Goal: Transaction & Acquisition: Download file/media

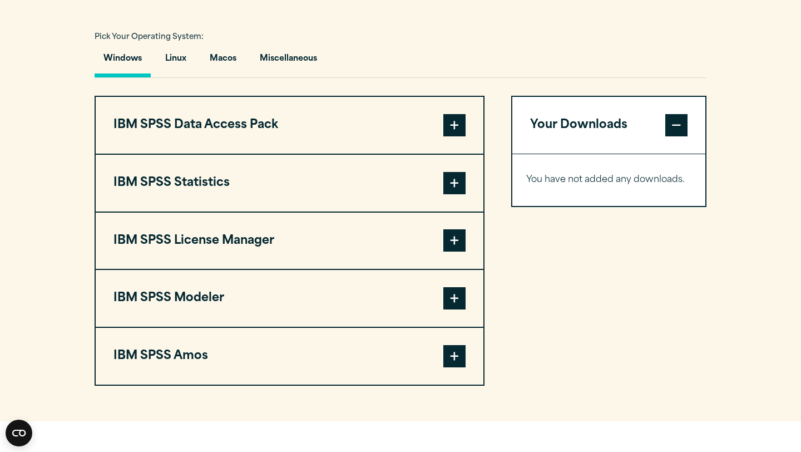
scroll to position [825, 0]
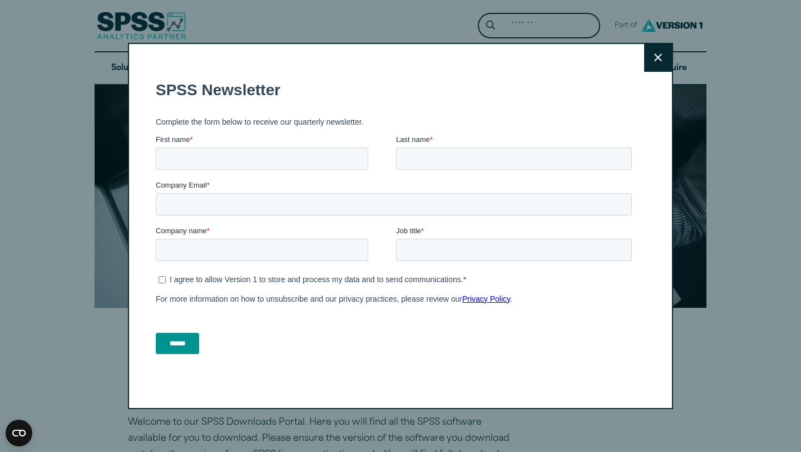
click at [654, 59] on icon at bounding box center [658, 57] width 8 height 8
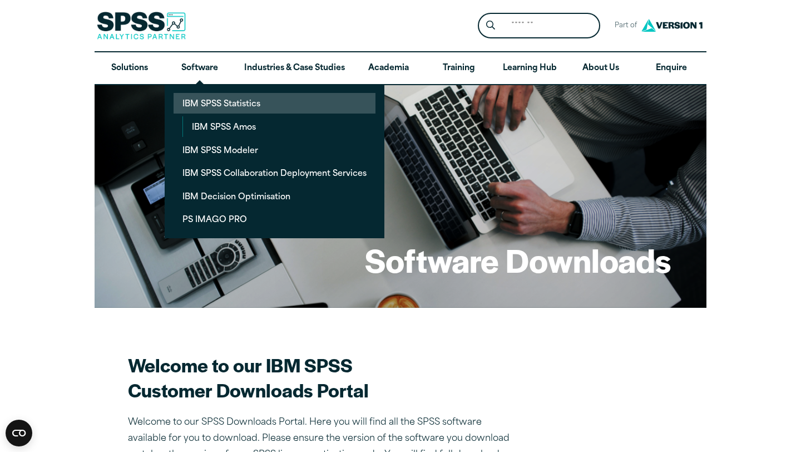
click at [201, 102] on link "IBM SPSS Statistics" at bounding box center [274, 103] width 202 height 21
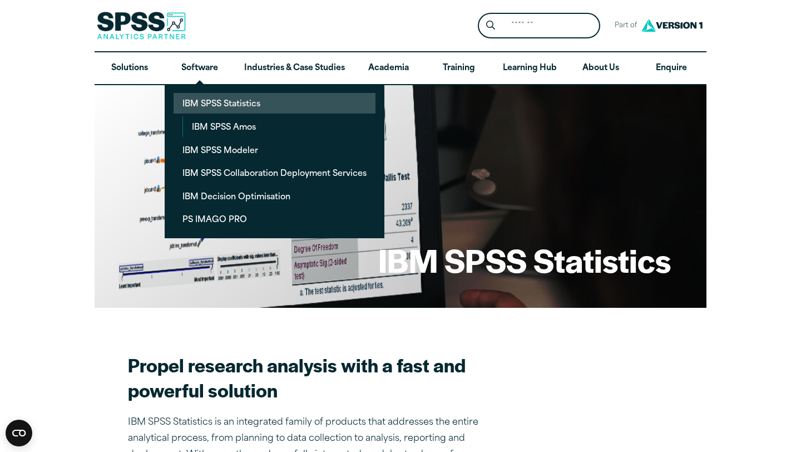
click at [202, 105] on link "IBM SPSS Statistics" at bounding box center [274, 103] width 202 height 21
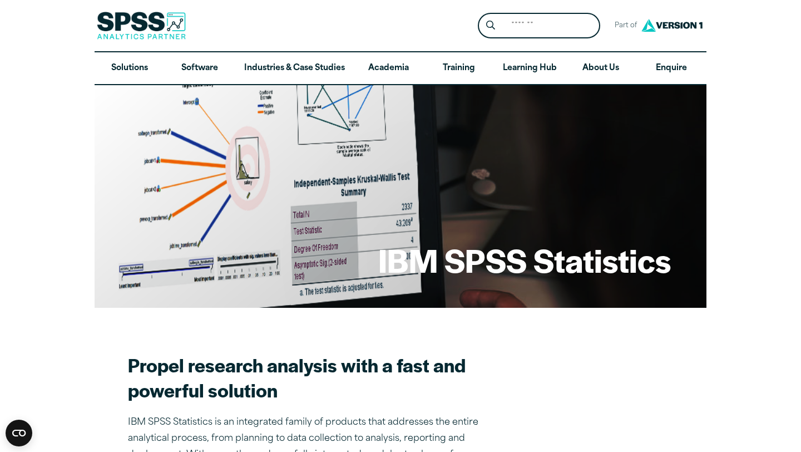
click at [340, 33] on div "Search for: Submit Site Search Part of Open Site Search Open Site Menu Close" at bounding box center [401, 25] width 612 height 51
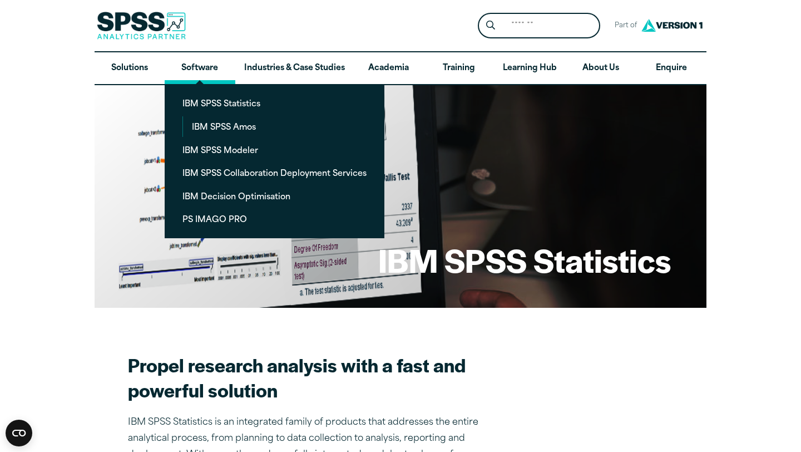
click at [213, 68] on link "Software" at bounding box center [200, 68] width 70 height 32
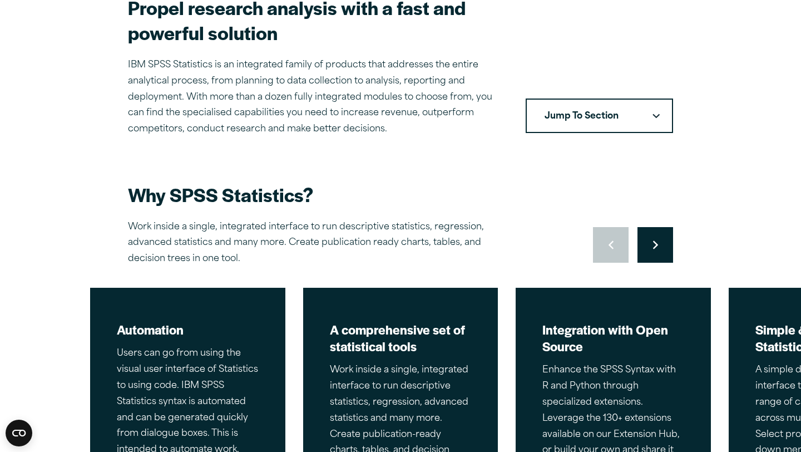
scroll to position [338, 0]
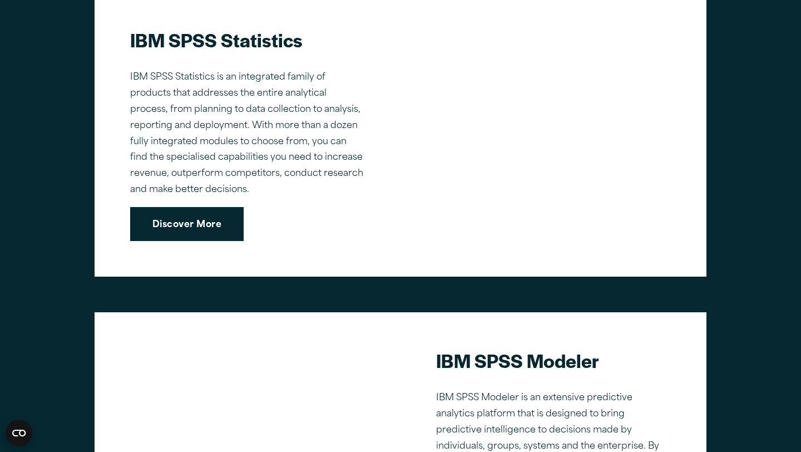
scroll to position [815, 0]
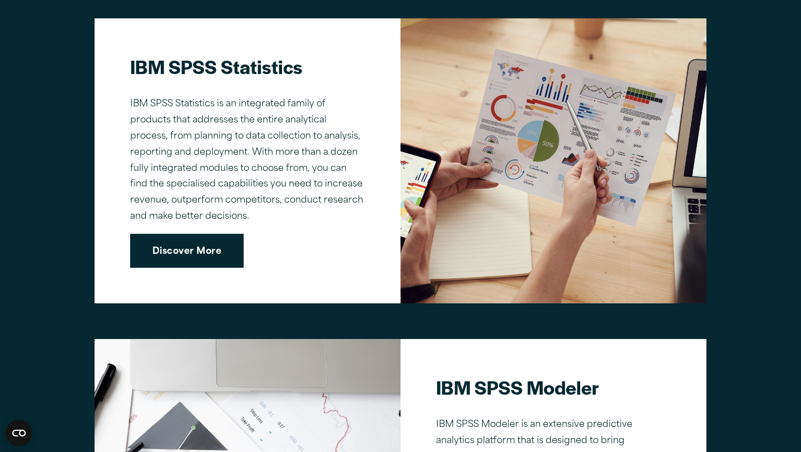
click at [205, 256] on link "Discover More" at bounding box center [186, 251] width 113 height 34
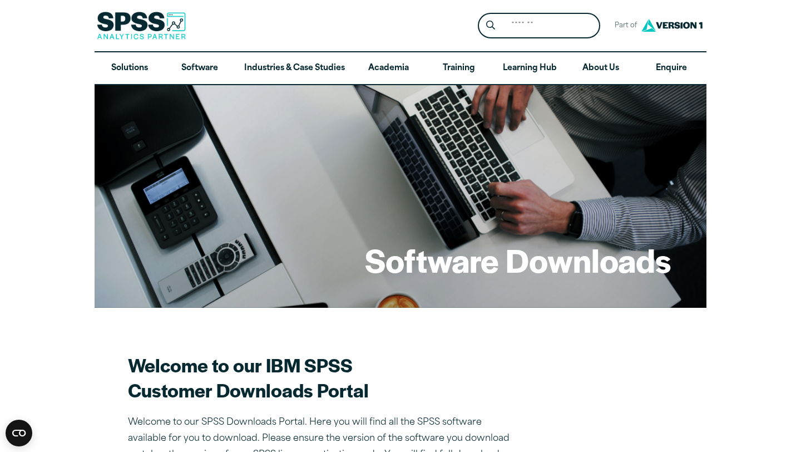
click at [669, 21] on img at bounding box center [671, 25] width 67 height 21
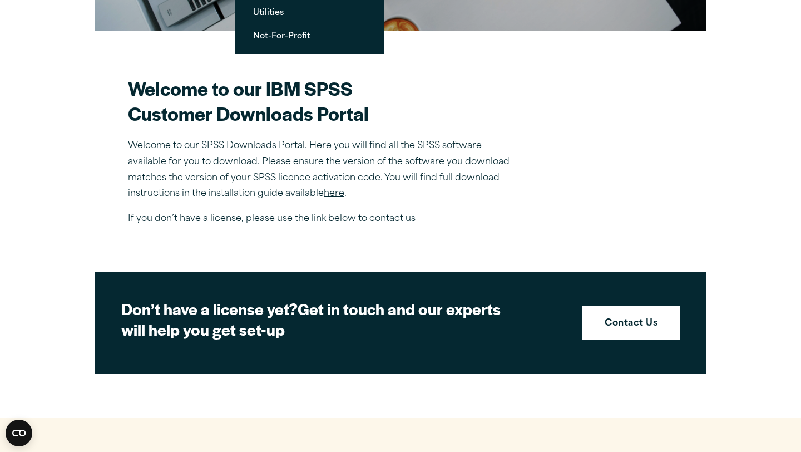
scroll to position [296, 0]
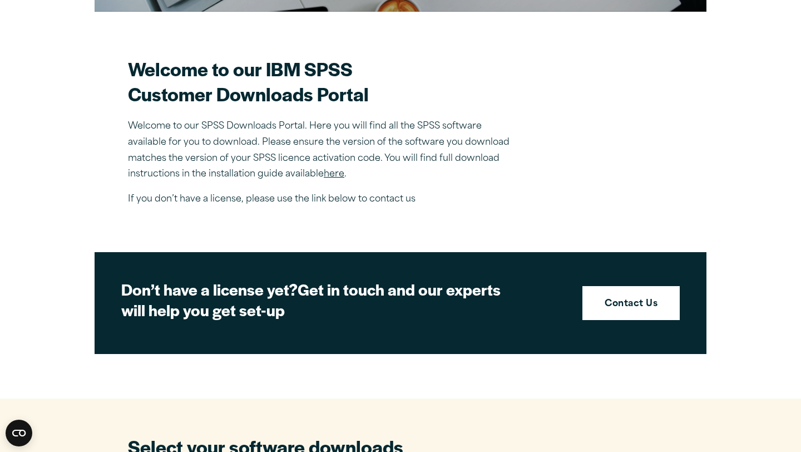
click at [338, 177] on link "here" at bounding box center [334, 174] width 21 height 9
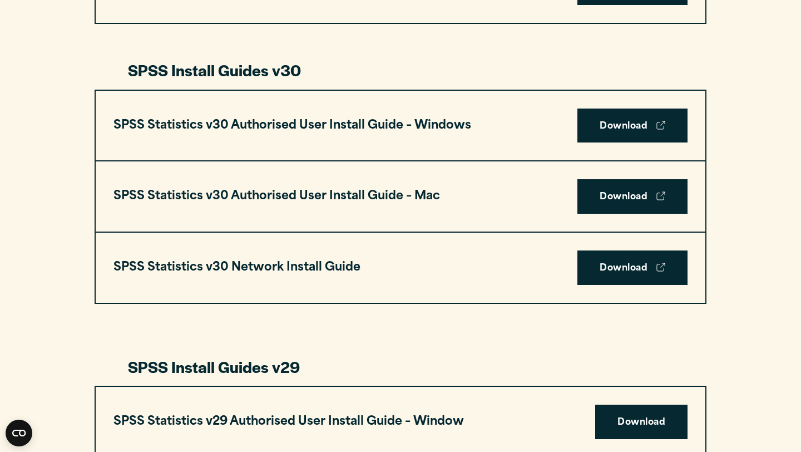
scroll to position [776, 0]
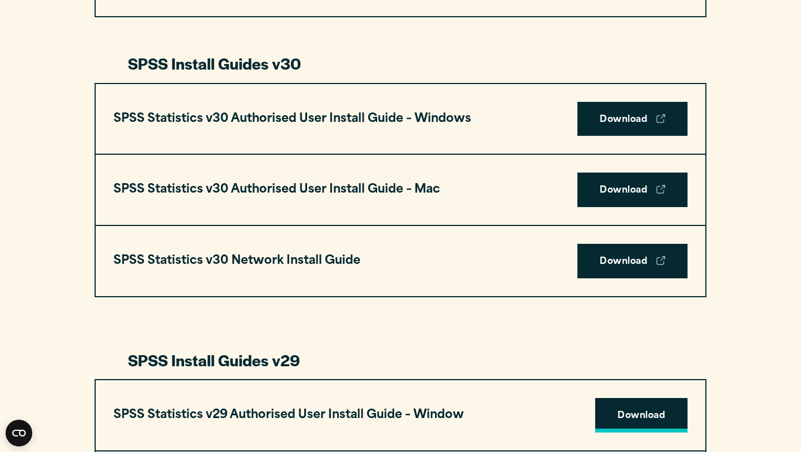
click at [627, 416] on link "Download" at bounding box center [641, 415] width 92 height 34
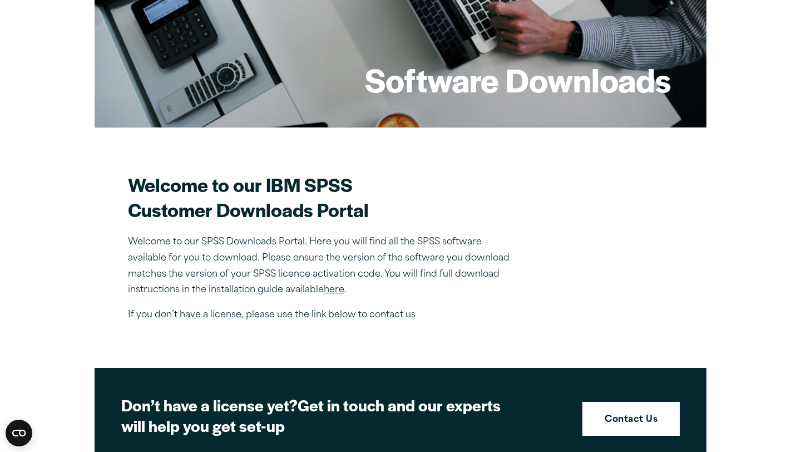
scroll to position [177, 0]
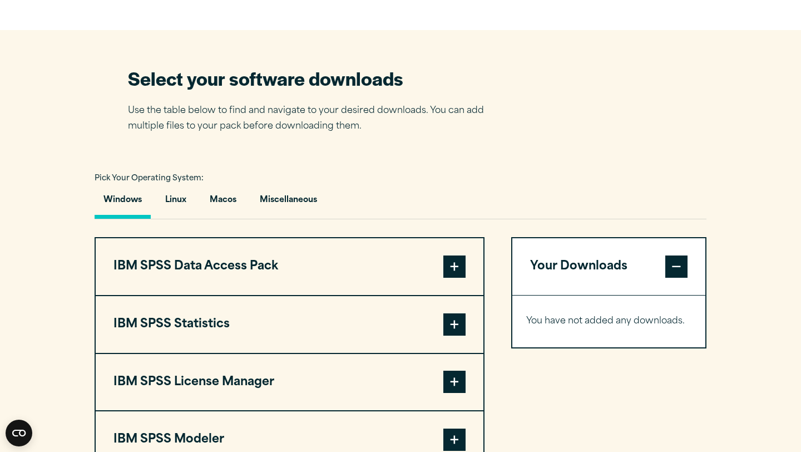
scroll to position [669, 0]
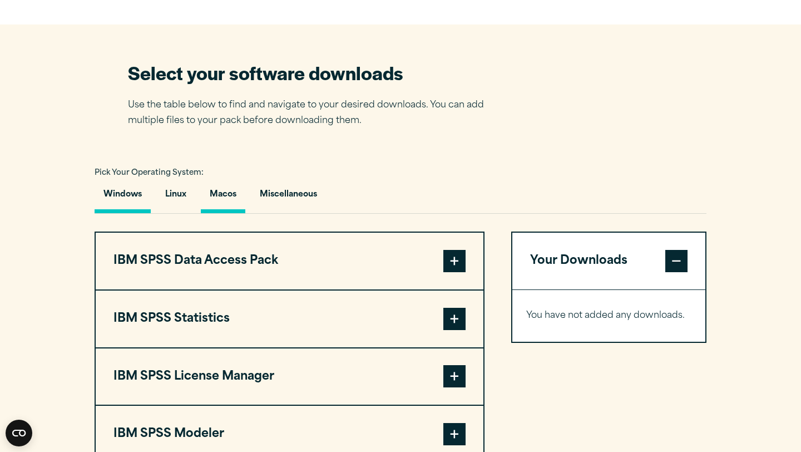
click at [224, 194] on button "Macos" at bounding box center [223, 197] width 44 height 32
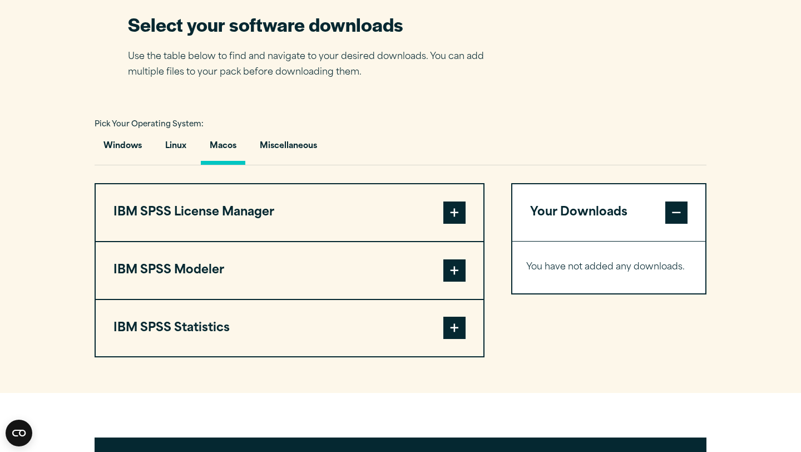
scroll to position [724, 0]
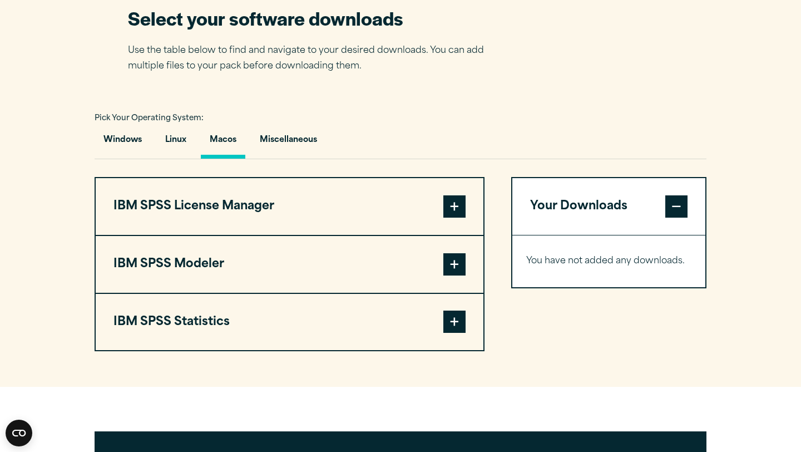
click at [454, 325] on span at bounding box center [454, 321] width 22 height 22
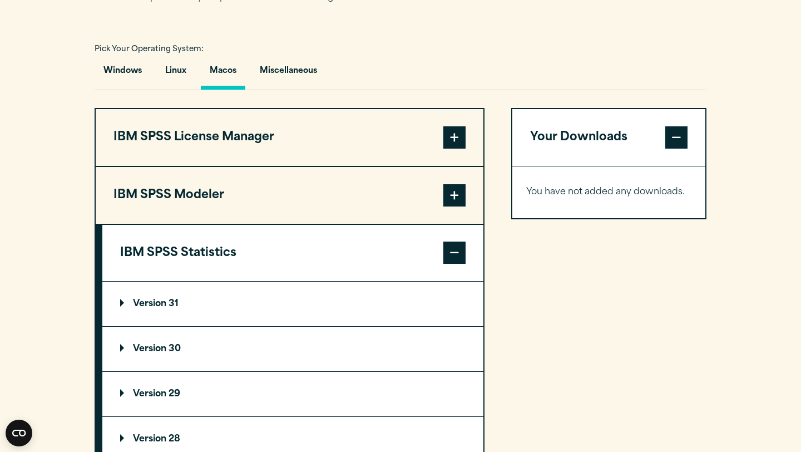
scroll to position [830, 0]
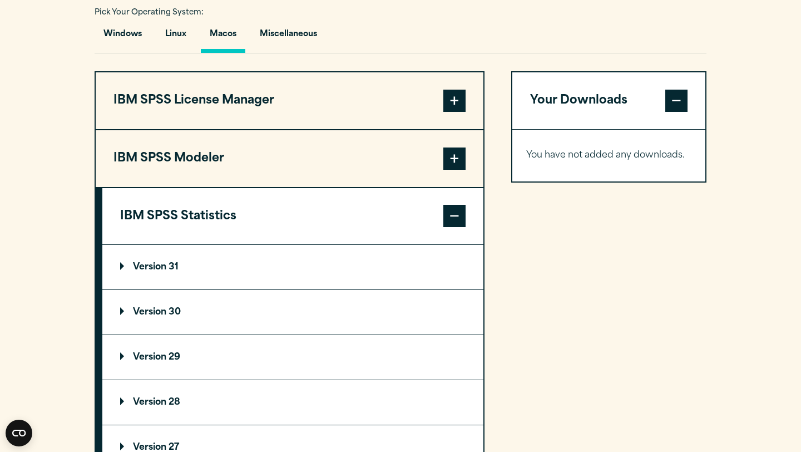
click at [276, 356] on summary "Version 29" at bounding box center [292, 357] width 381 height 44
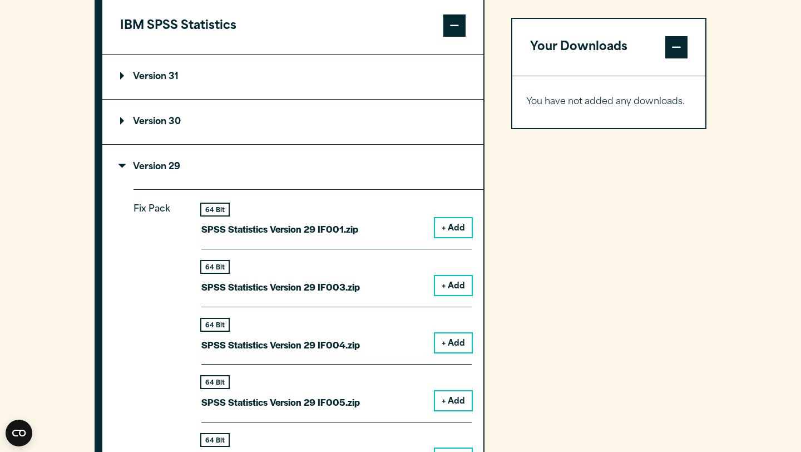
scroll to position [998, 0]
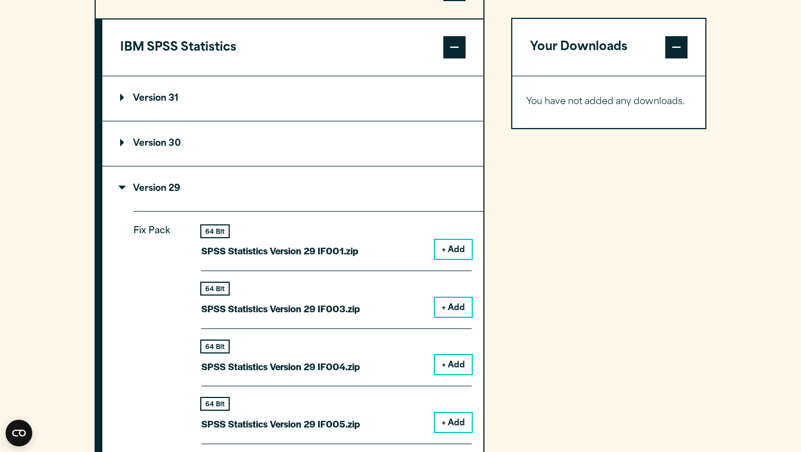
click at [451, 249] on button "+ Add" at bounding box center [453, 249] width 37 height 19
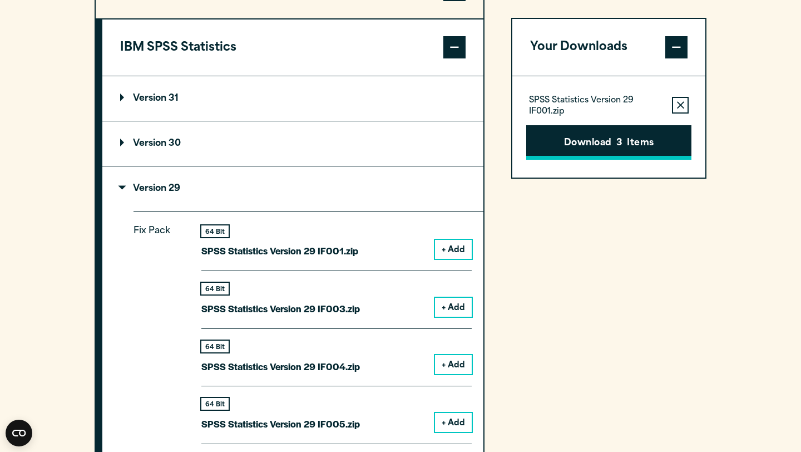
click at [574, 145] on button "Download 3 Items" at bounding box center [608, 142] width 165 height 34
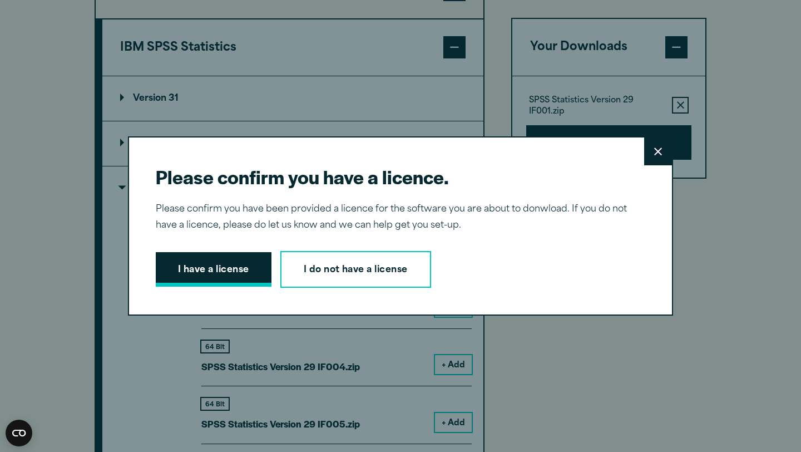
click at [247, 271] on button "I have a license" at bounding box center [214, 269] width 116 height 34
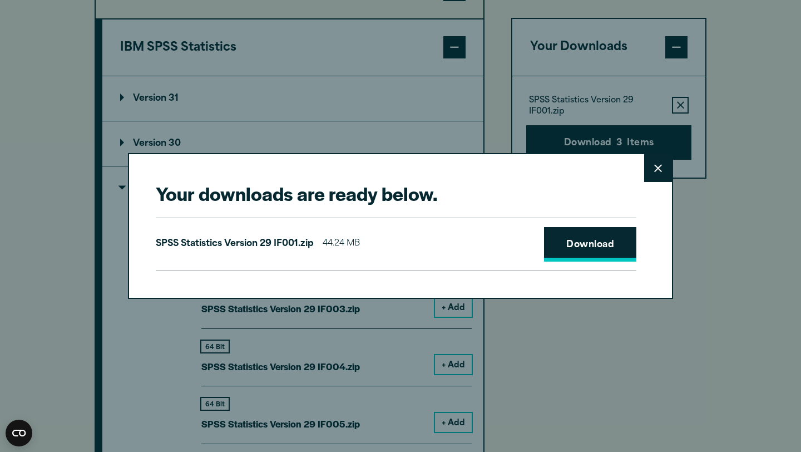
click at [592, 242] on link "Download" at bounding box center [590, 244] width 92 height 34
click at [663, 166] on button "Close" at bounding box center [658, 168] width 28 height 28
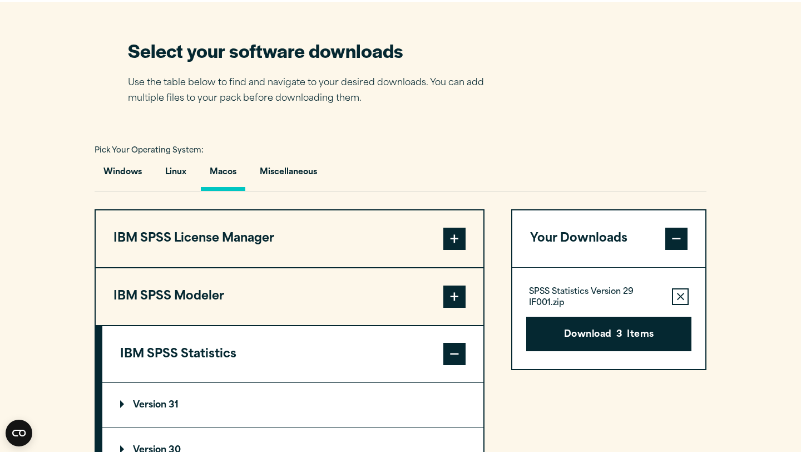
scroll to position [663, 0]
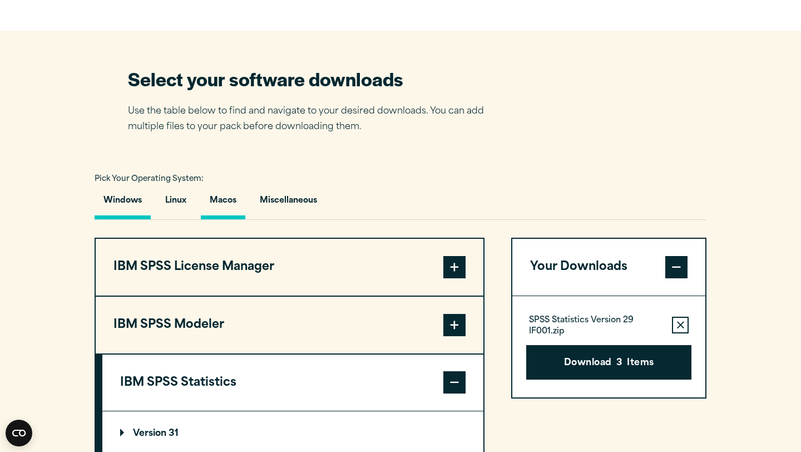
click at [122, 212] on button "Windows" at bounding box center [123, 203] width 56 height 32
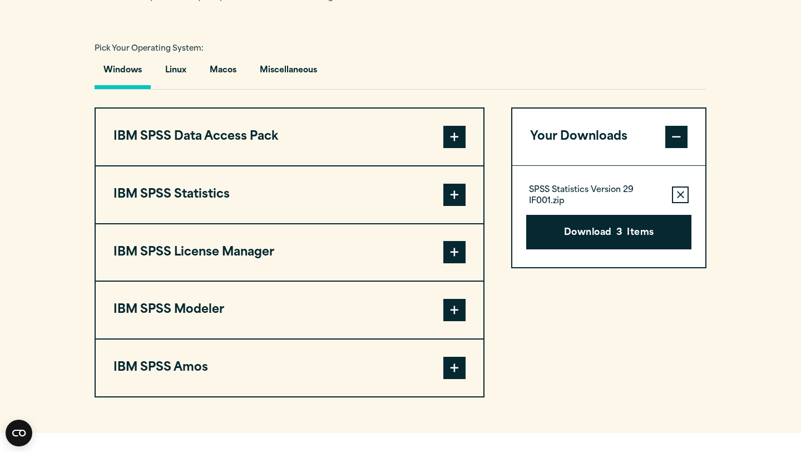
scroll to position [831, 0]
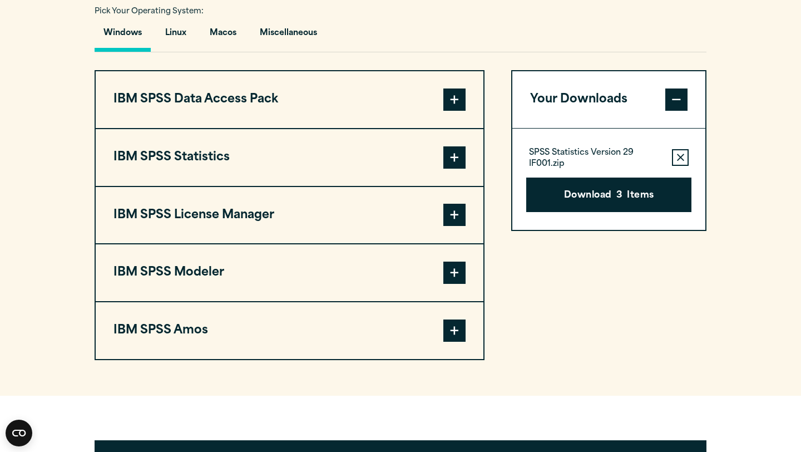
click at [183, 286] on button "IBM SPSS Modeler" at bounding box center [290, 272] width 388 height 57
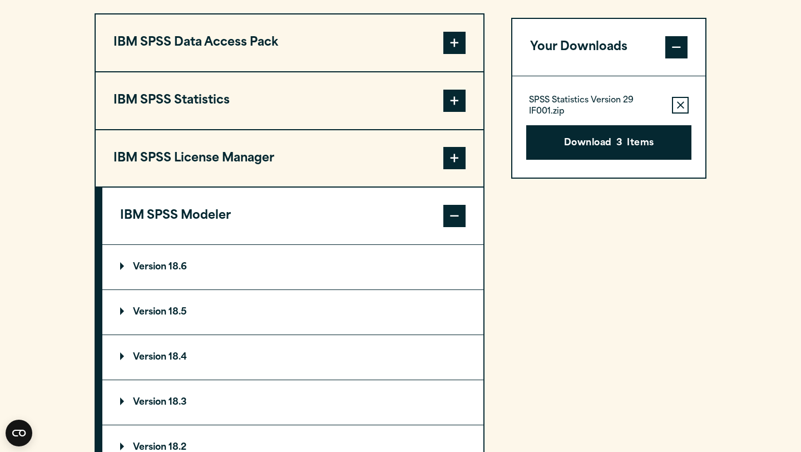
scroll to position [852, 0]
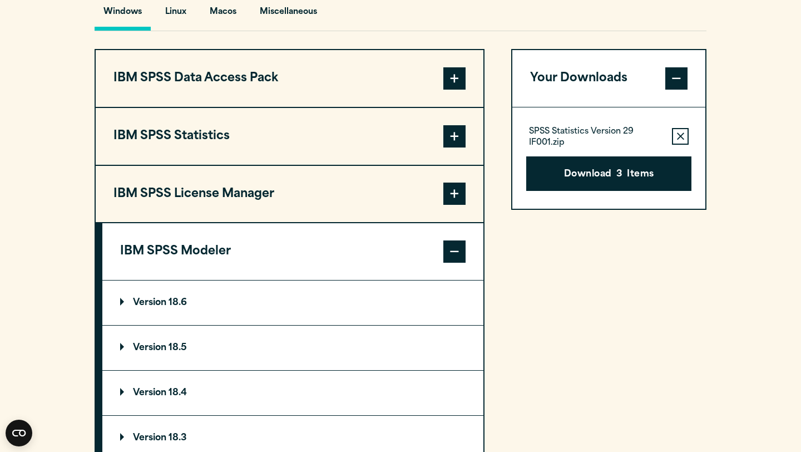
click at [314, 159] on button "IBM SPSS Statistics" at bounding box center [290, 136] width 388 height 57
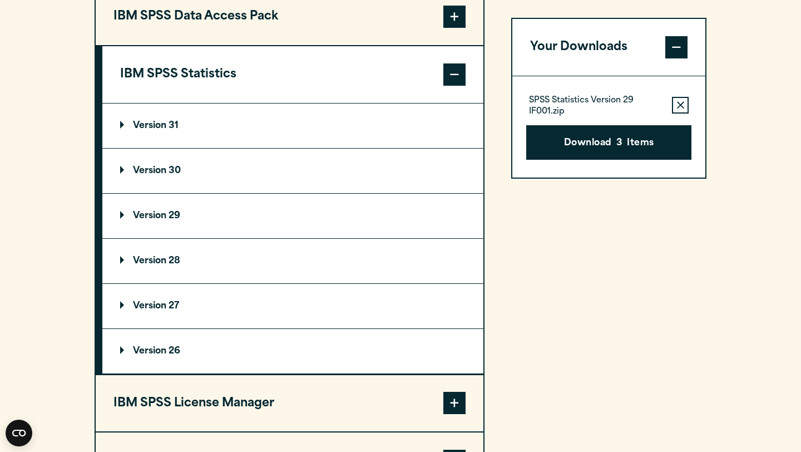
click at [287, 225] on summary "Version 29" at bounding box center [292, 216] width 381 height 44
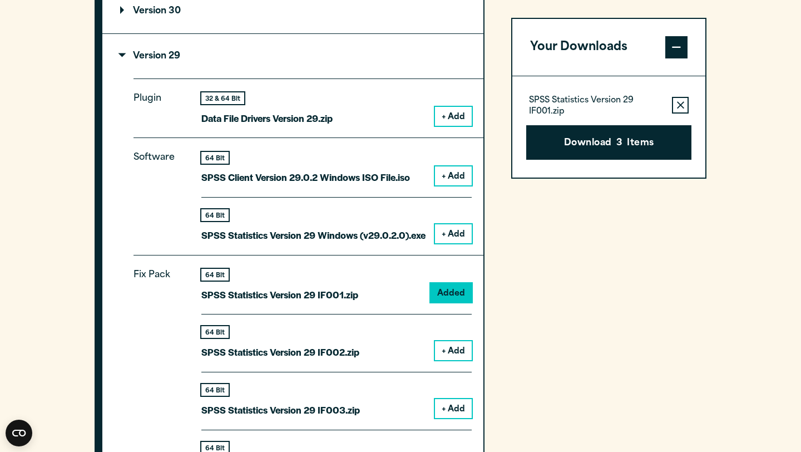
scroll to position [1070, 0]
